Goal: Check status: Check status

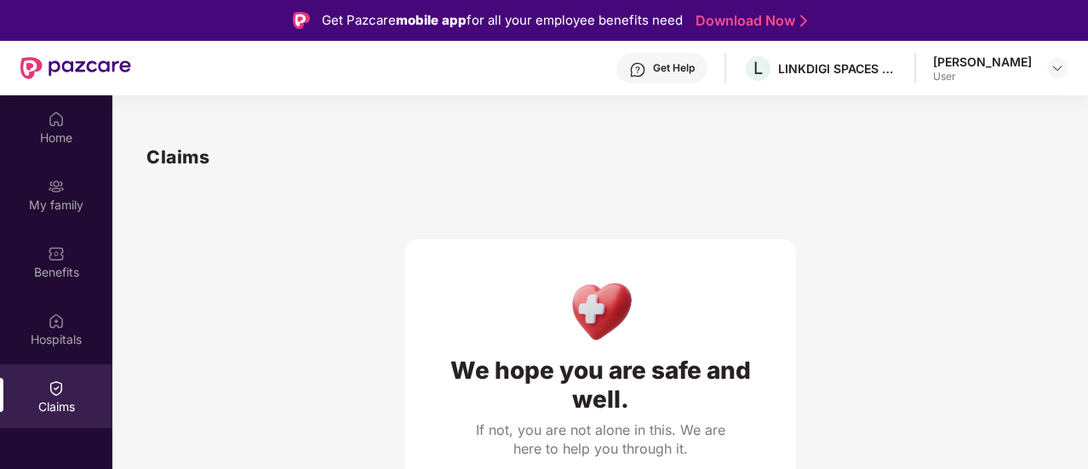
click at [50, 408] on div "Claims" at bounding box center [56, 406] width 112 height 17
click at [957, 60] on div "[PERSON_NAME]" at bounding box center [982, 62] width 99 height 16
click at [1055, 67] on img at bounding box center [1057, 68] width 14 height 14
click at [1056, 66] on img at bounding box center [1057, 68] width 14 height 14
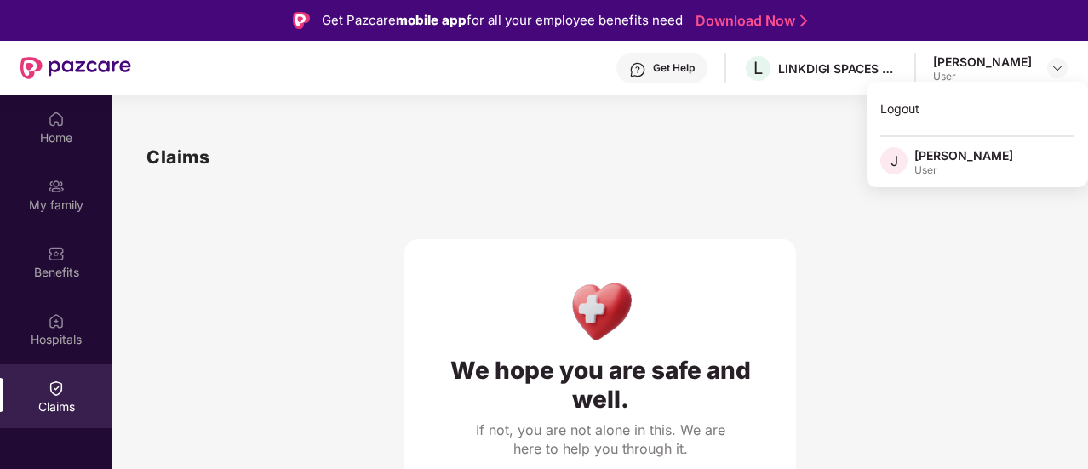
click at [684, 191] on div "We hope you are safe and well. If not, you are not alone in this. We are here t…" at bounding box center [599, 359] width 391 height 376
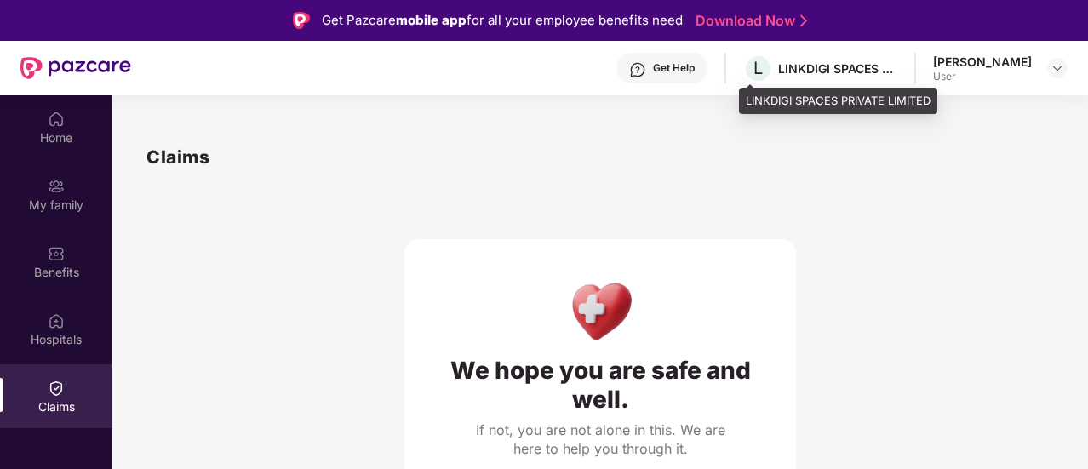
click at [798, 70] on div "LINKDIGI SPACES PRIVATE LIMITED" at bounding box center [837, 68] width 119 height 16
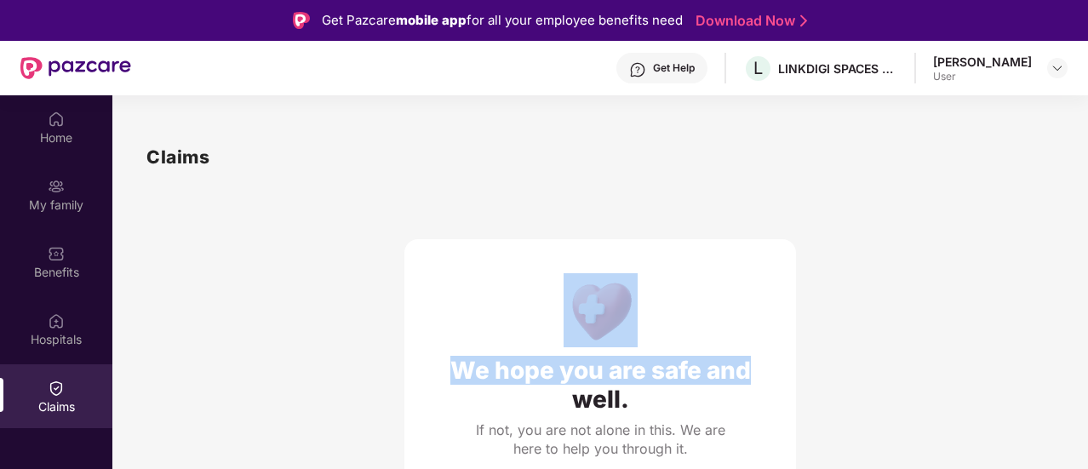
drag, startPoint x: 1084, startPoint y: 152, endPoint x: 1083, endPoint y: 275, distance: 122.6
click at [1083, 275] on div "Claims We hope you are safe and well. If not, you are not alone in this. We are…" at bounding box center [599, 345] width 975 height 472
click at [957, 283] on div "We hope you are safe and well. If not, you are not alone in this. We are here t…" at bounding box center [599, 359] width 907 height 376
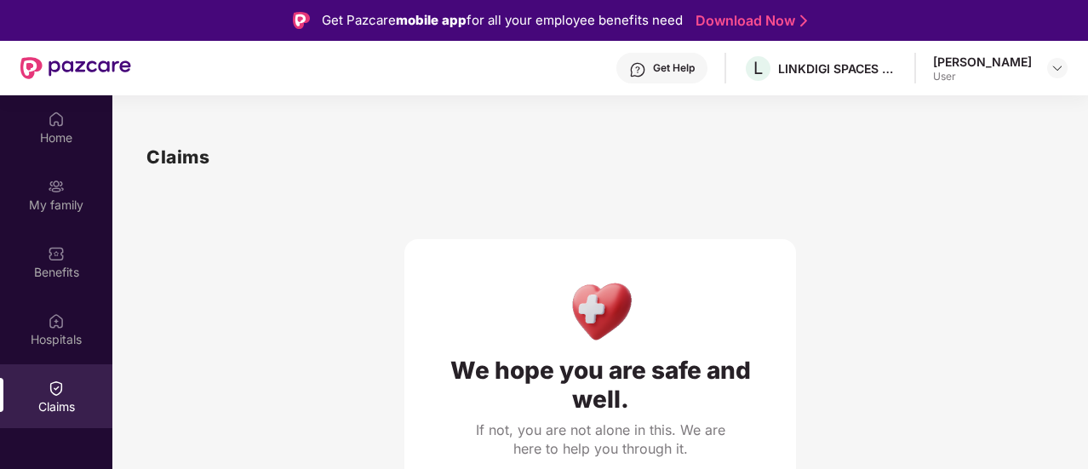
scroll to position [95, 0]
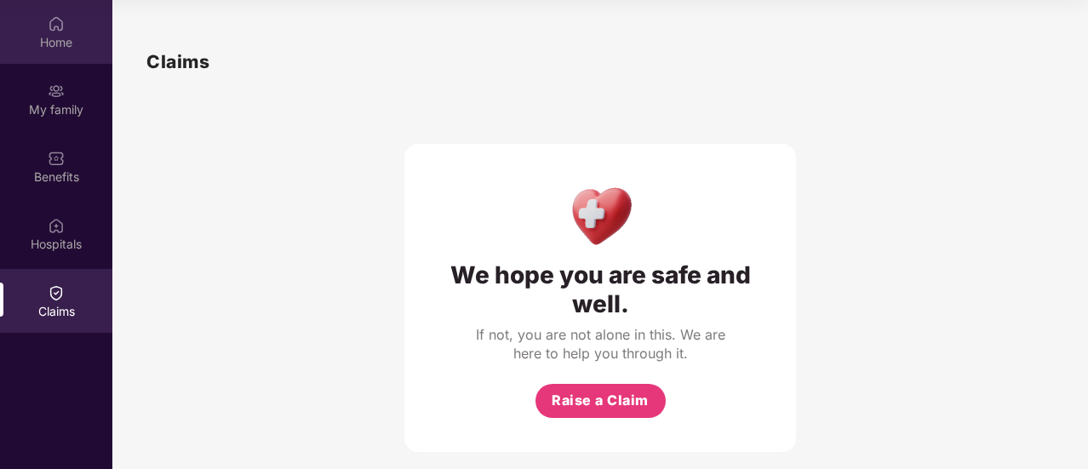
click at [60, 35] on div "Home" at bounding box center [56, 42] width 112 height 17
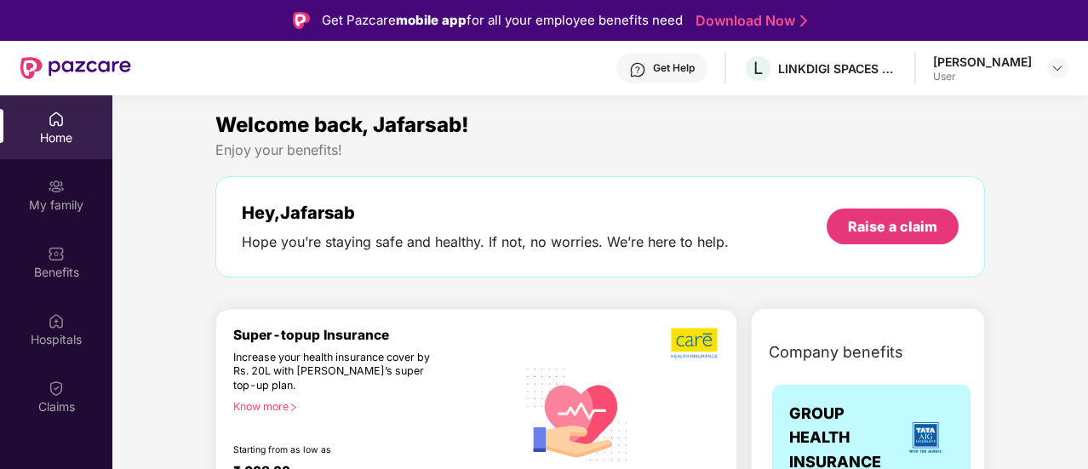
scroll to position [95, 0]
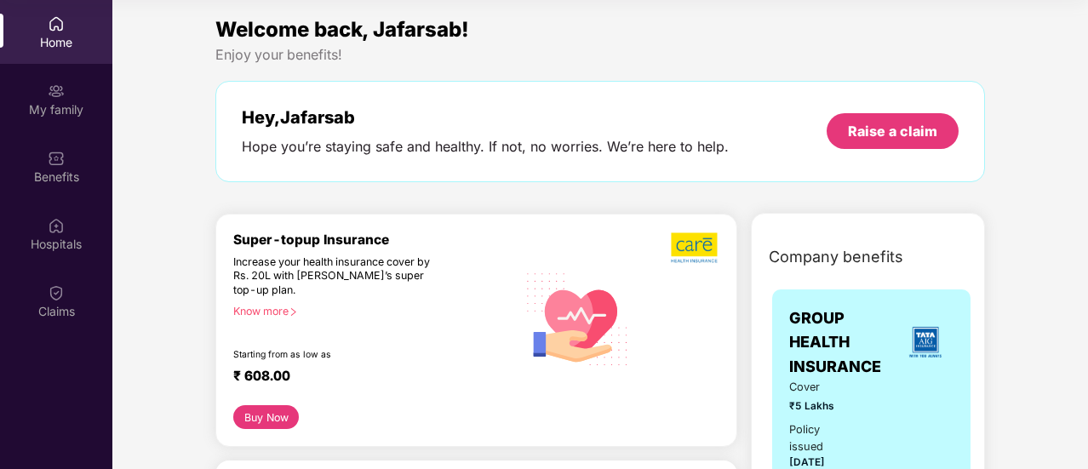
click at [827, 428] on div "Policy issued" at bounding box center [820, 438] width 62 height 34
click at [59, 25] on img at bounding box center [56, 23] width 17 height 17
